Goal: Task Accomplishment & Management: Manage account settings

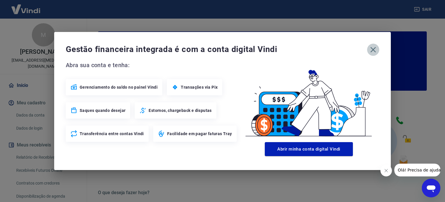
click at [371, 51] on icon "button" at bounding box center [373, 49] width 9 height 9
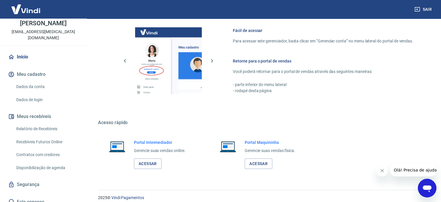
scroll to position [316, 0]
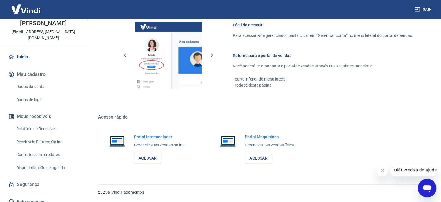
click at [48, 123] on link "Relatório de Recebíveis" at bounding box center [47, 129] width 66 height 12
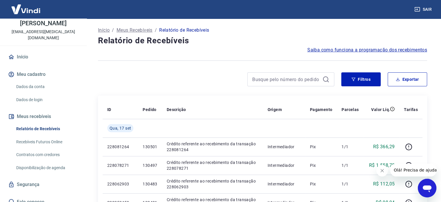
click at [24, 52] on link "Início" at bounding box center [43, 56] width 73 height 13
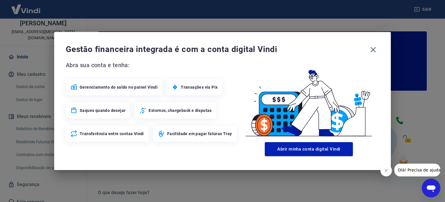
click at [35, 80] on div "Gestão financeira integrada é com a conta digital Vindi Abra sua conta e tenha:…" at bounding box center [222, 101] width 445 height 202
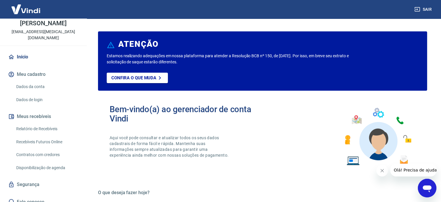
click at [33, 83] on link "Dados da conta" at bounding box center [47, 87] width 66 height 12
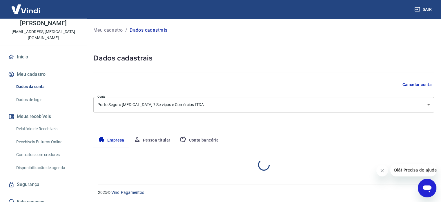
select select "SP"
select select "business"
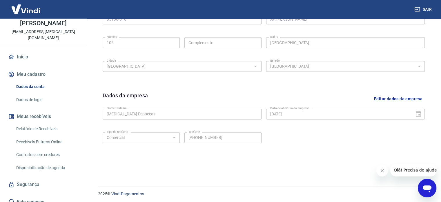
scroll to position [216, 0]
click at [28, 94] on link "Dados de login" at bounding box center [47, 100] width 66 height 12
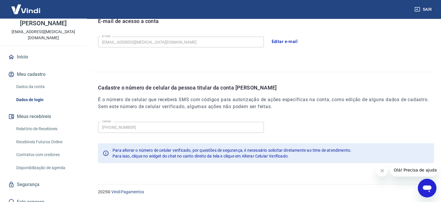
scroll to position [169, 0]
click at [30, 111] on button "Meus recebíveis" at bounding box center [43, 116] width 73 height 13
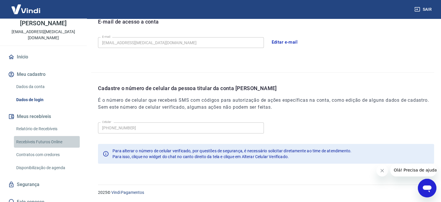
click at [54, 136] on link "Recebíveis Futuros Online" at bounding box center [47, 142] width 66 height 12
